Goal: Task Accomplishment & Management: Manage account settings

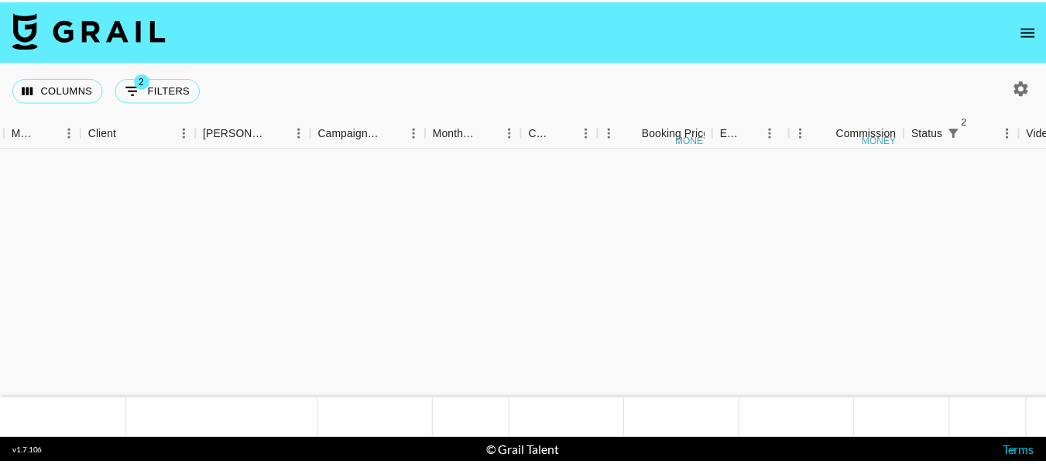
scroll to position [558, 434]
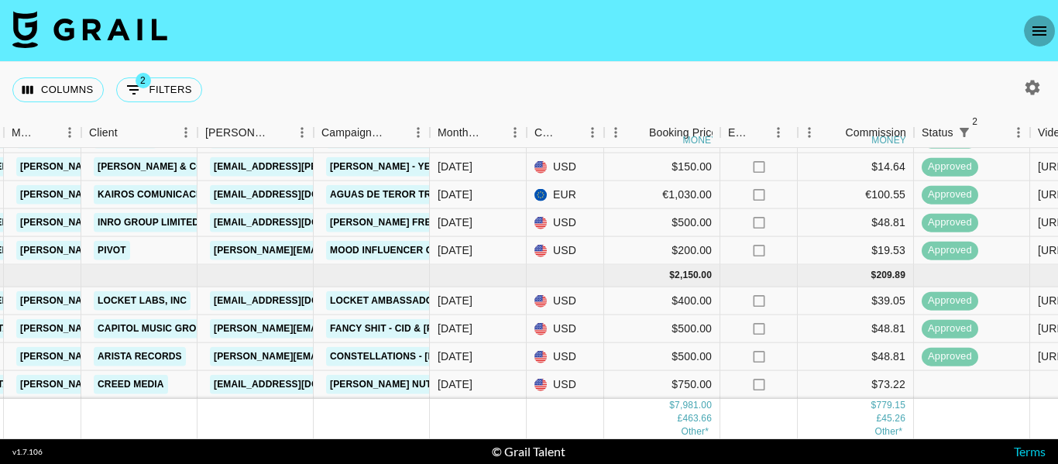
click at [1034, 26] on icon "open drawer" at bounding box center [1039, 31] width 19 height 19
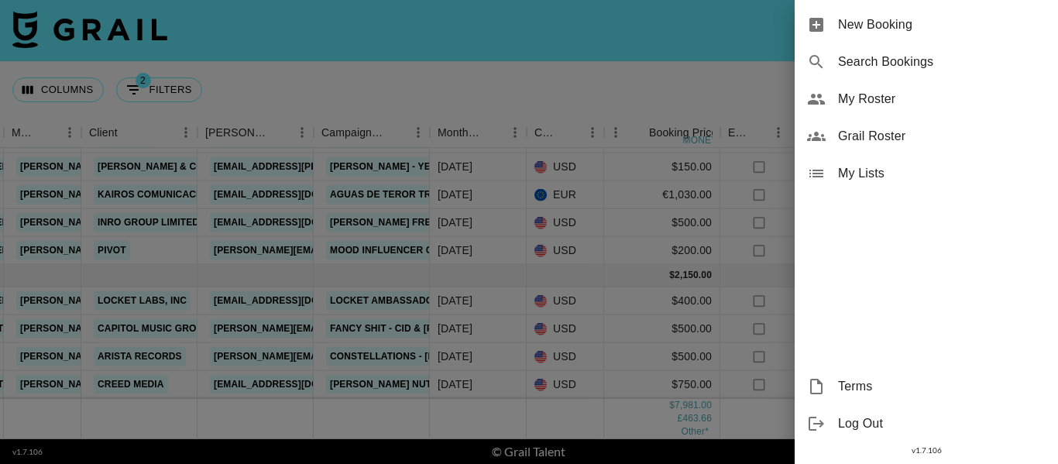
click at [869, 102] on span "My Roster" at bounding box center [942, 99] width 208 height 19
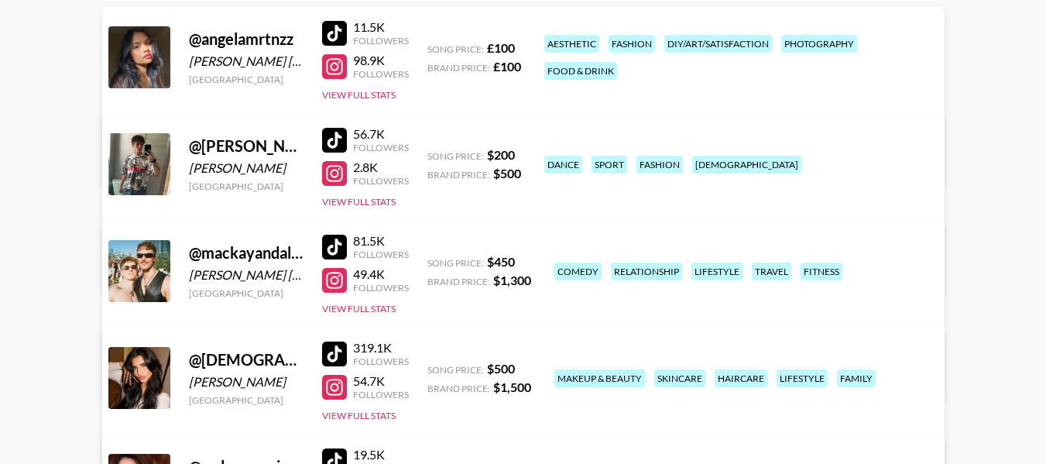
scroll to position [232, 0]
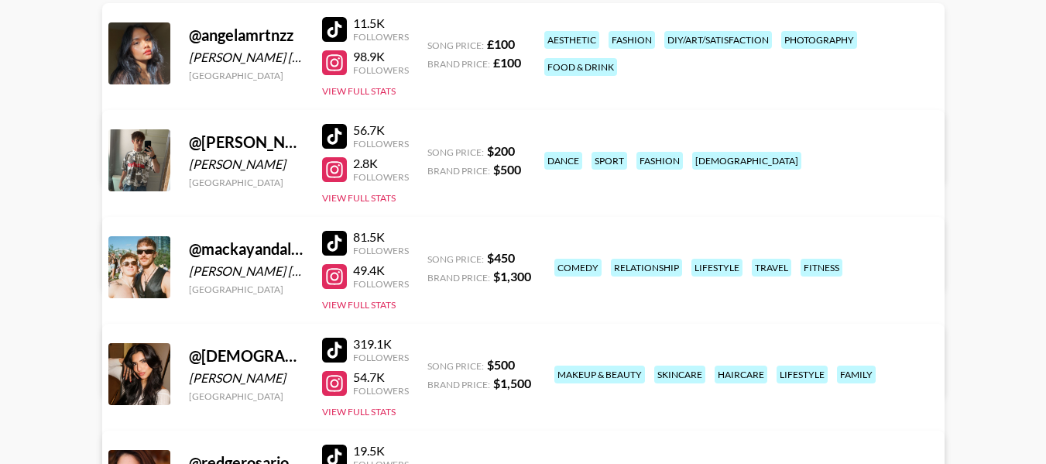
click at [529, 256] on link "View/Edit Details" at bounding box center [329, 263] width 399 height 15
click at [529, 363] on link "View/Edit Details" at bounding box center [329, 370] width 399 height 15
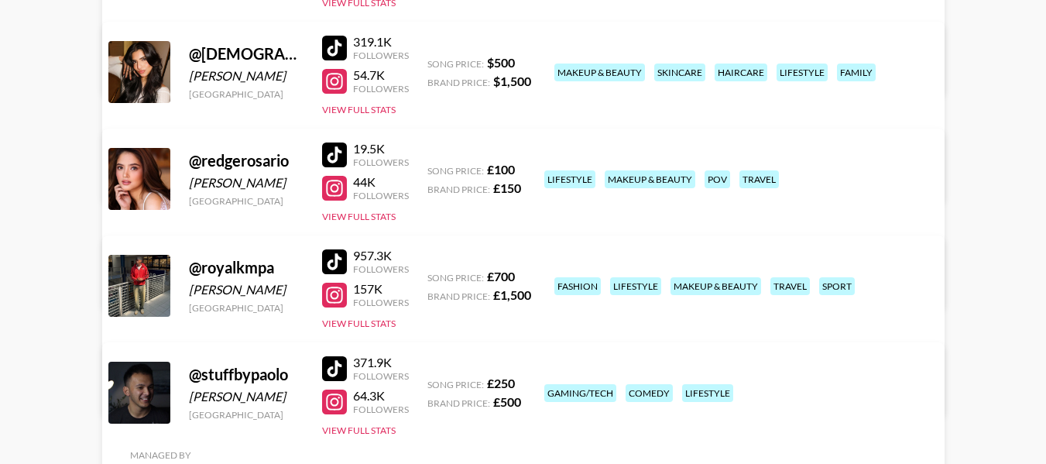
scroll to position [542, 0]
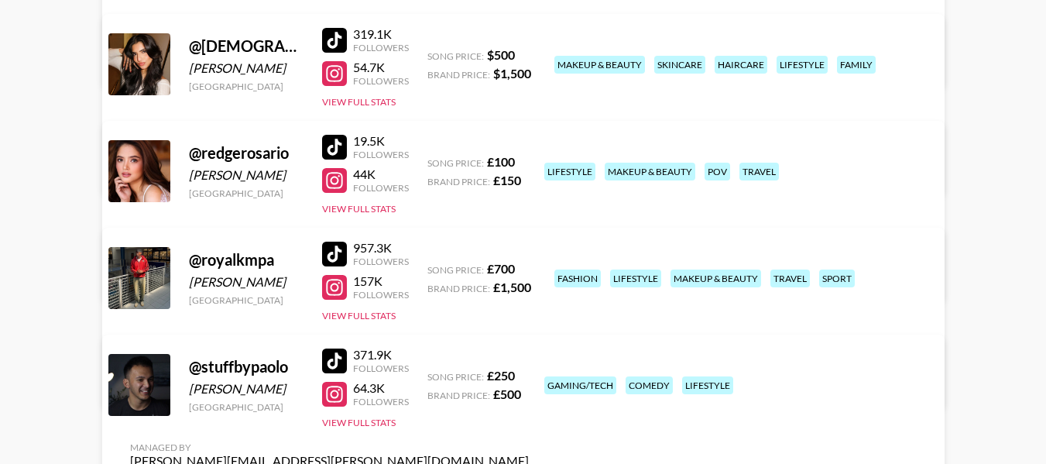
click at [529, 374] on link "View/Edit Details" at bounding box center [329, 381] width 399 height 15
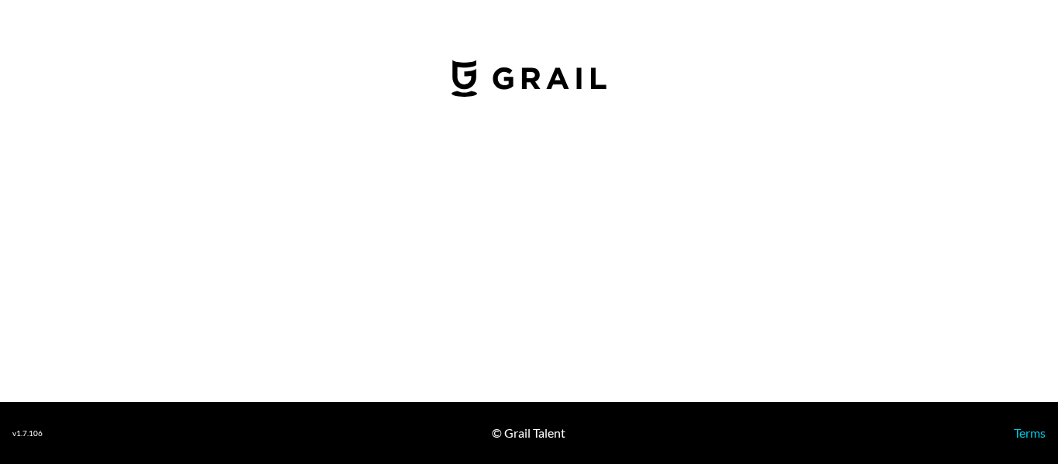
select select "USD"
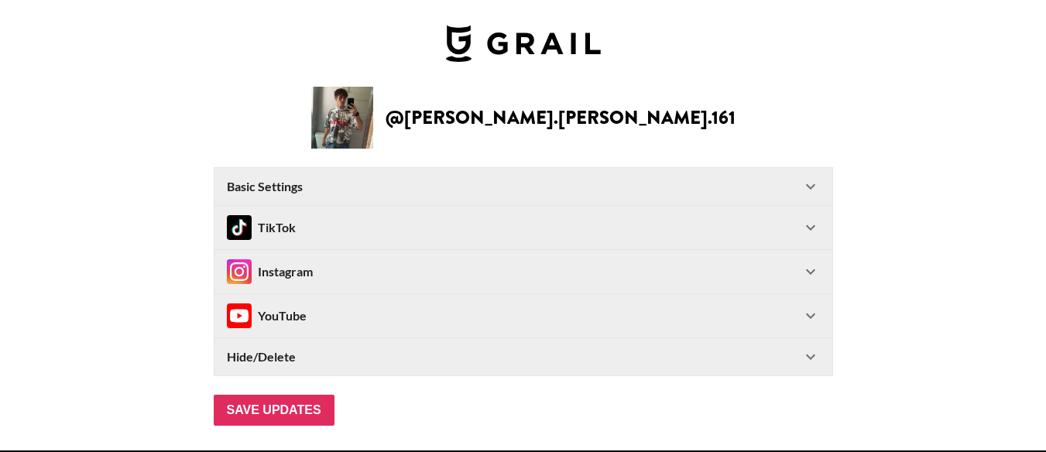
click at [504, 253] on div "Instagram" at bounding box center [524, 271] width 618 height 43
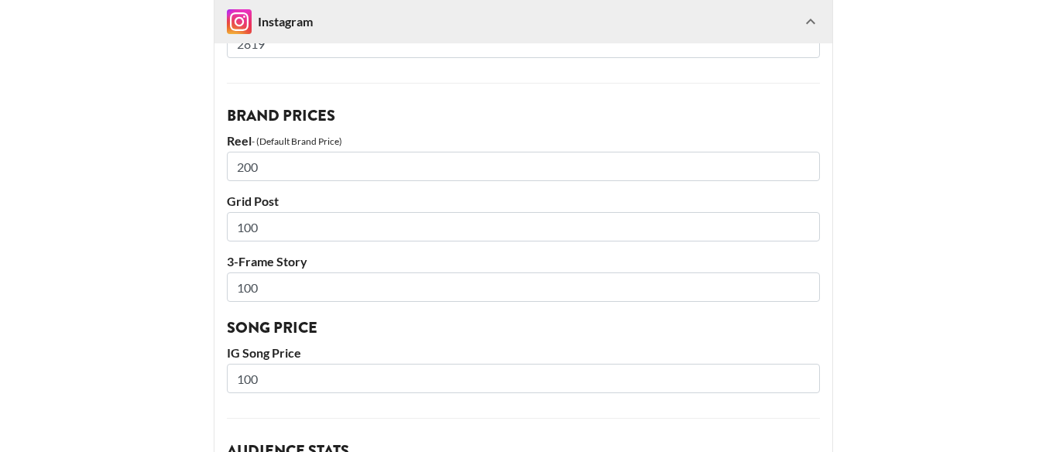
scroll to position [387, 0]
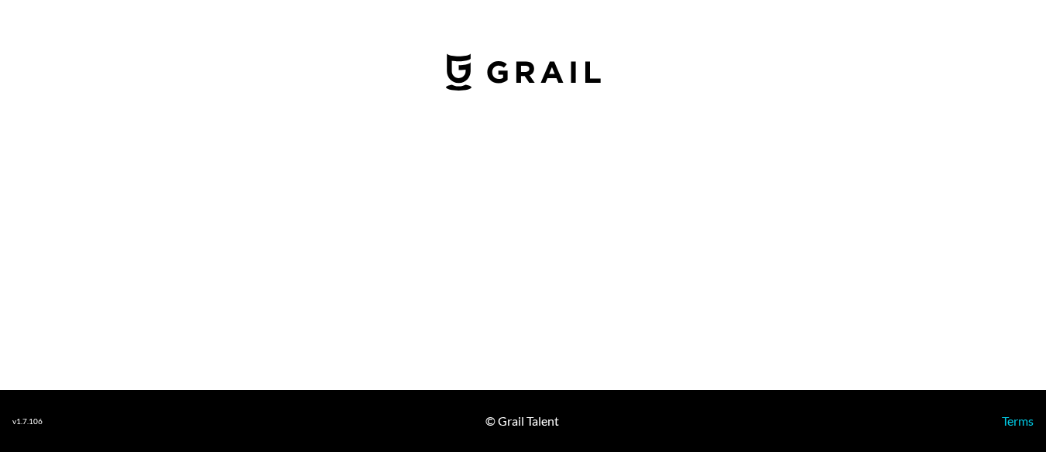
select select "USD"
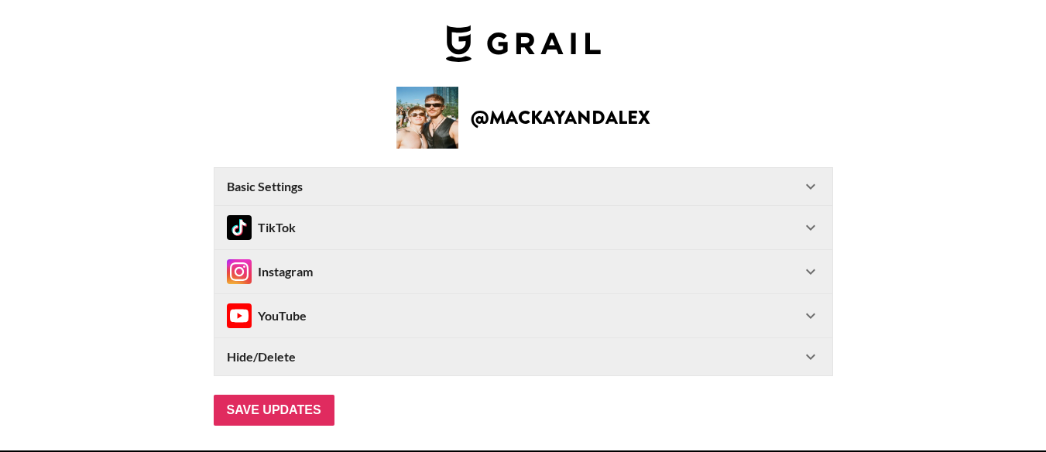
click at [421, 276] on div "Instagram" at bounding box center [514, 271] width 575 height 25
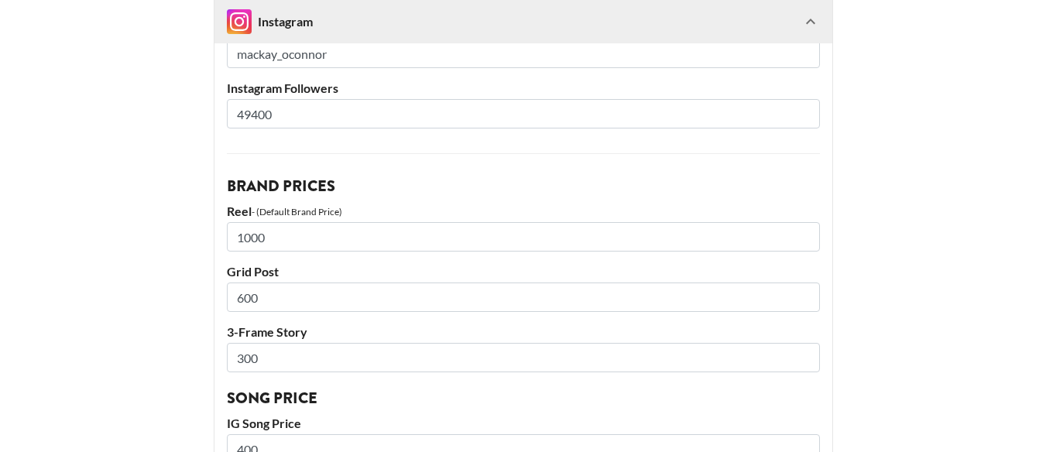
scroll to position [465, 0]
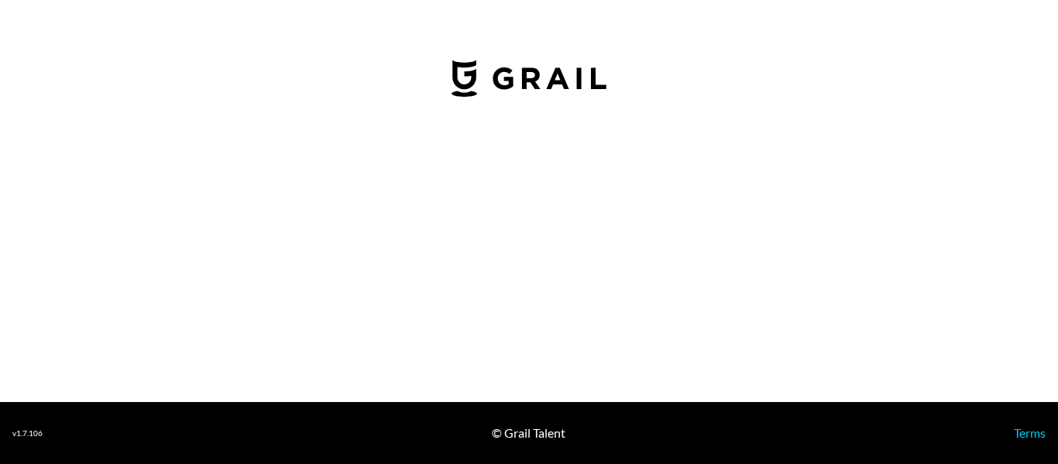
select select "GBP"
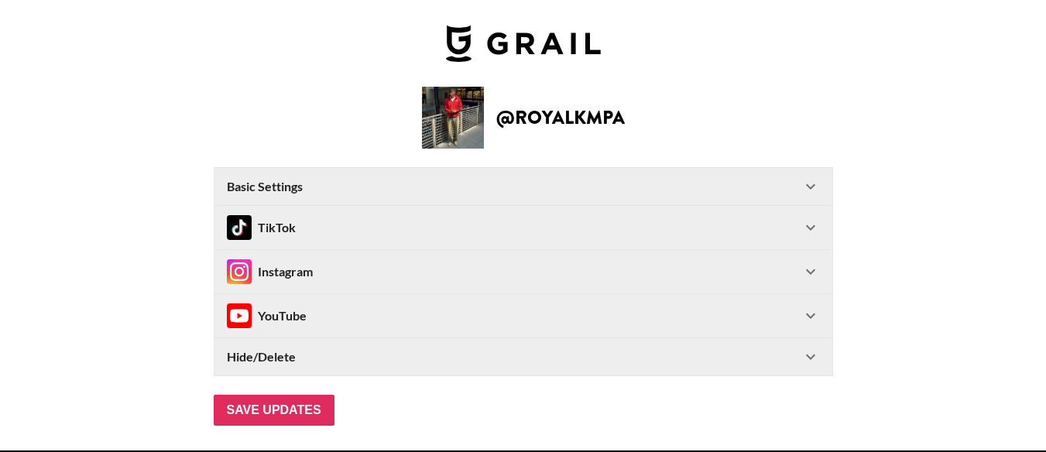
click at [544, 259] on div "Instagram" at bounding box center [524, 271] width 618 height 43
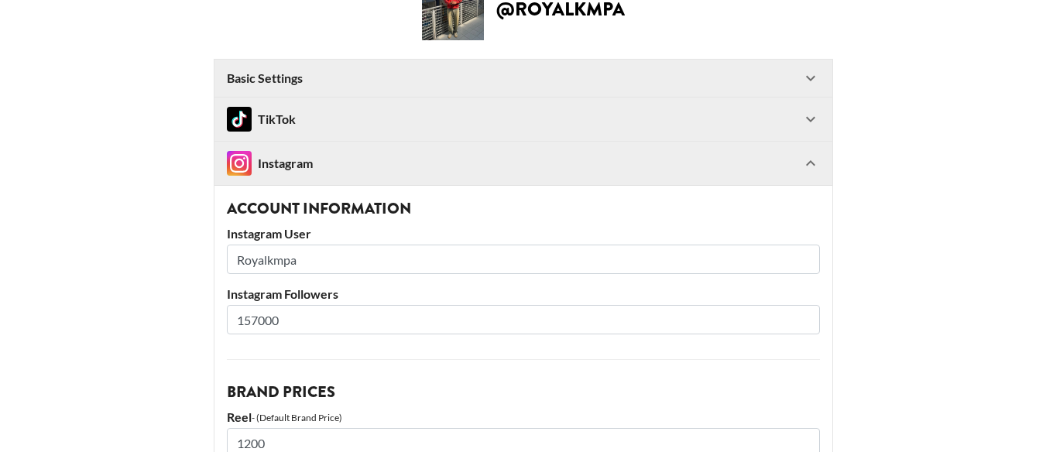
scroll to position [387, 0]
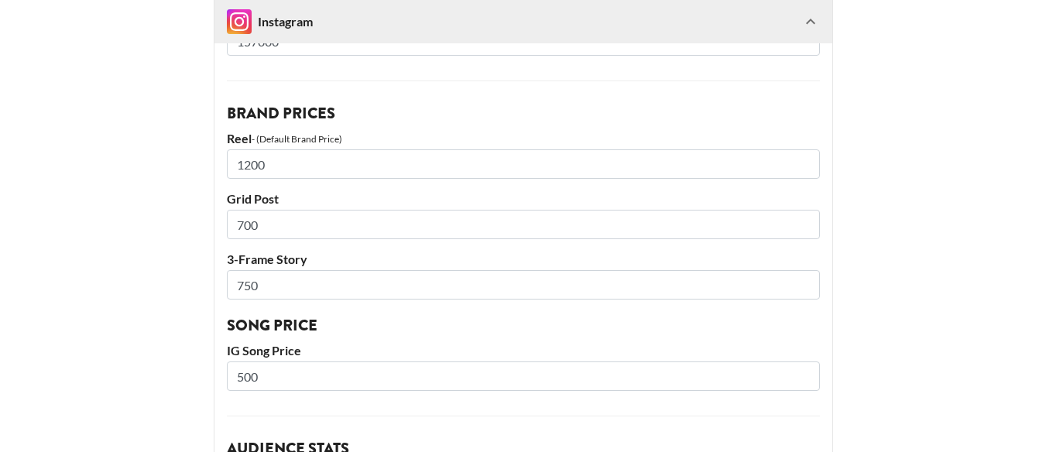
drag, startPoint x: 256, startPoint y: 284, endPoint x: 213, endPoint y: 257, distance: 51.1
click at [224, 268] on div "Account Information Instagram User Royalkmpa Instagram Followers 157000 Brand P…" at bounding box center [524, 373] width 618 height 935
type input "450"
click at [958, 170] on main "@ royalkmpa Basic Settings Airtable ID: recTzNk3ivxUbxiQu Manager(s) diane.sala…" at bounding box center [522, 337] width 1021 height 1274
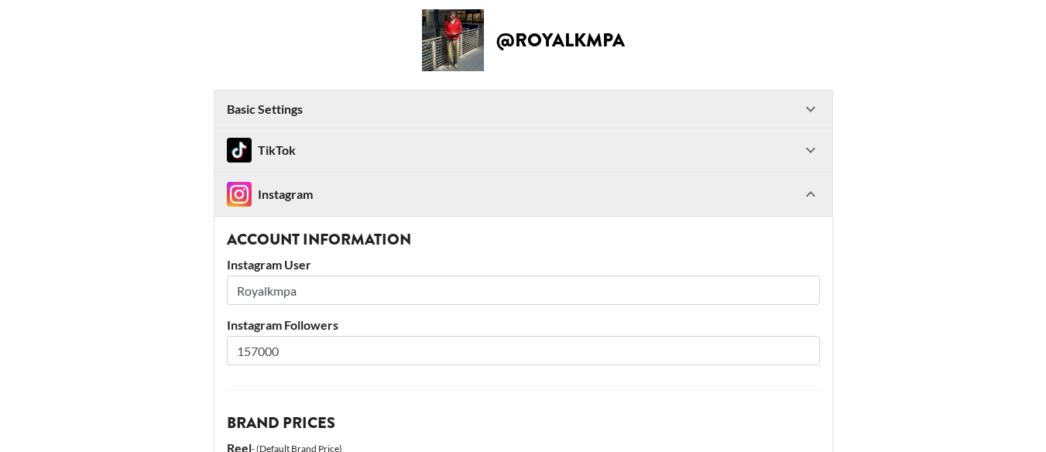
scroll to position [0, 0]
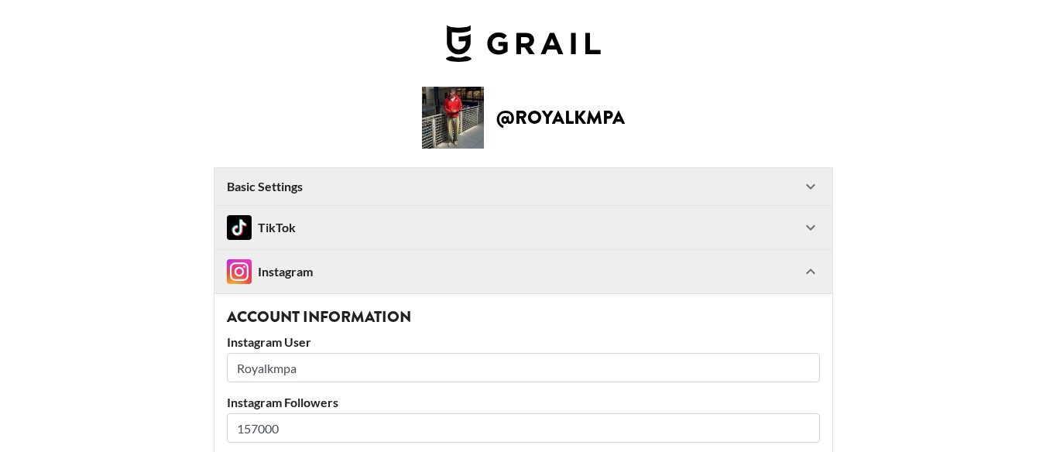
click at [428, 224] on div "TikTok" at bounding box center [514, 227] width 575 height 25
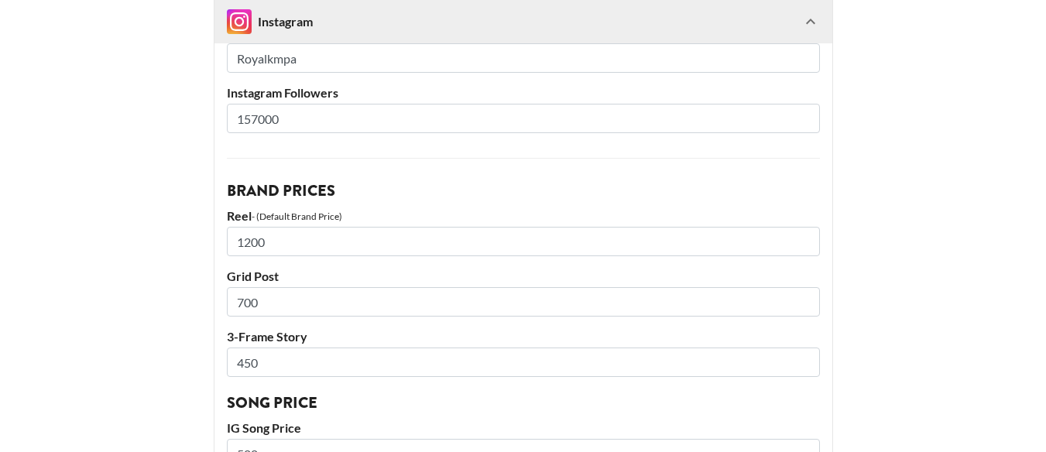
scroll to position [929, 0]
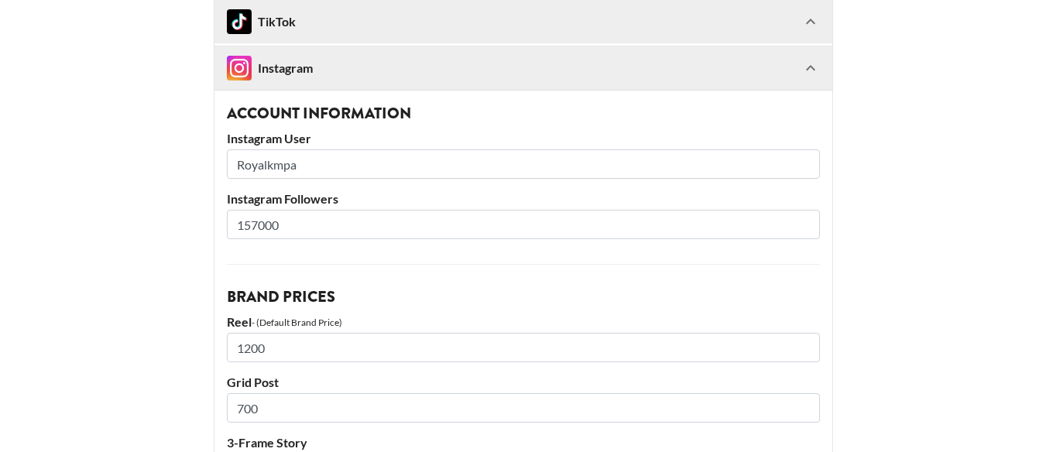
drag, startPoint x: 266, startPoint y: 226, endPoint x: 229, endPoint y: 219, distance: 37.1
type input "202000"
click at [943, 196] on main "@ royalkmpa Basic Settings Airtable ID: recTzNk3ivxUbxiQu Manager(s) diane.sala…" at bounding box center [522, 157] width 1021 height 2000
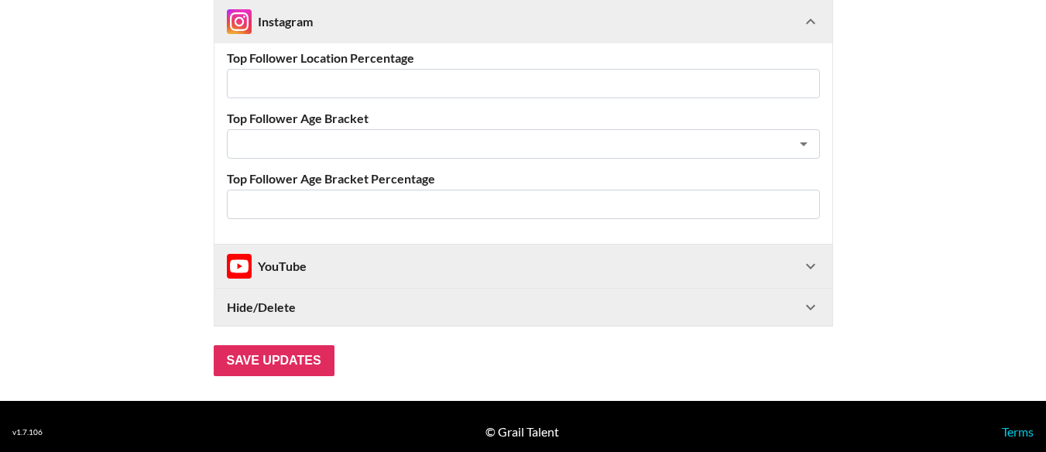
scroll to position [1721, 0]
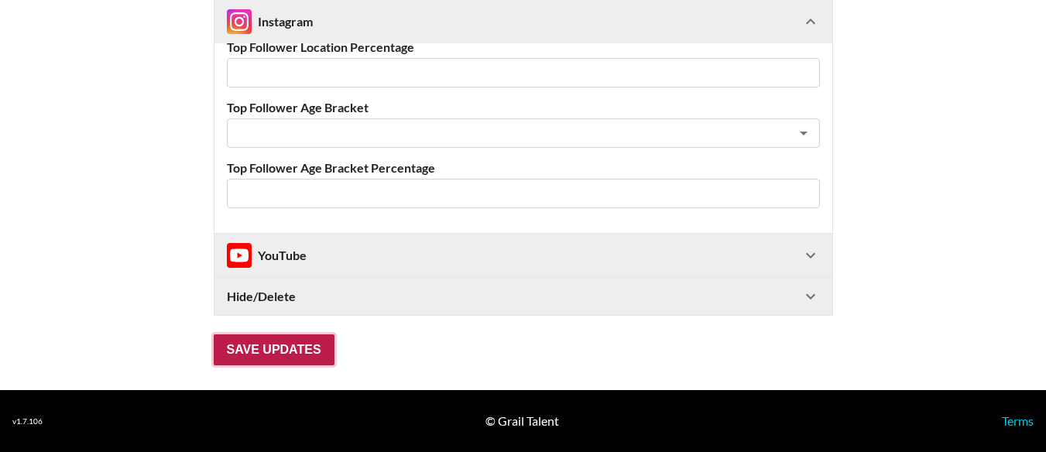
click at [324, 341] on input "Save Updates" at bounding box center [274, 350] width 121 height 31
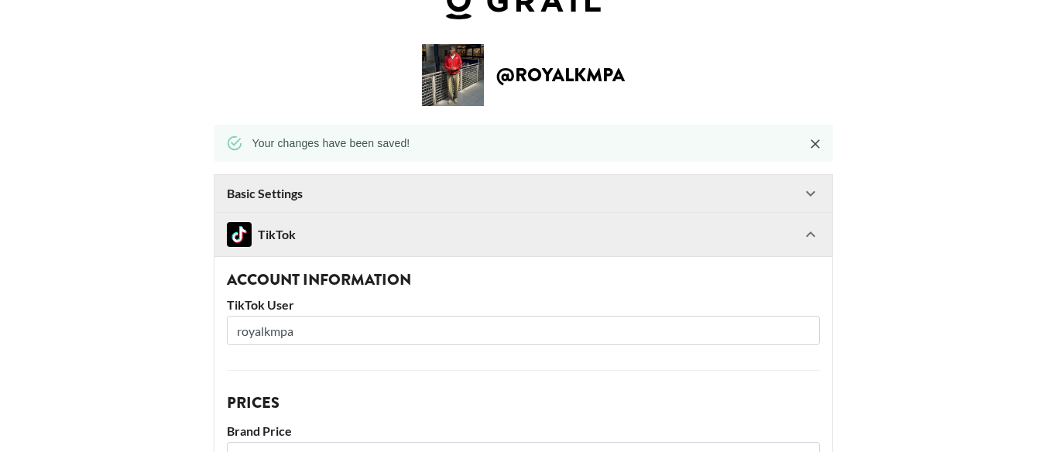
scroll to position [0, 0]
